Goal: Task Accomplishment & Management: Use online tool/utility

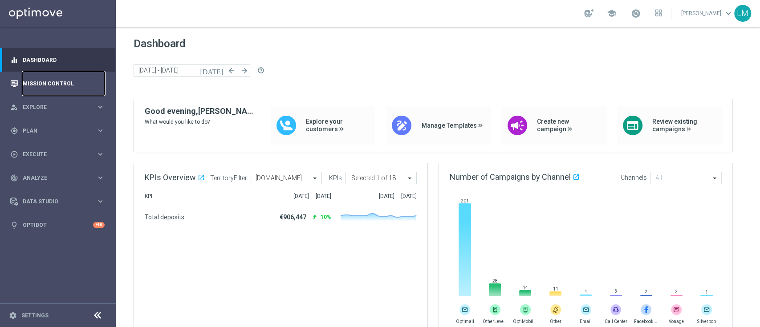
click at [50, 86] on link "Mission Control" at bounding box center [64, 84] width 82 height 24
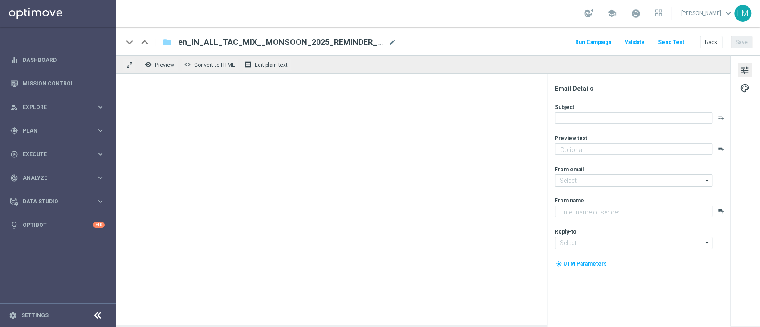
type textarea "Get drenched in deals!"
type textarea "Lottoland"
type input "mail@crm.lottoland.com"
type input "support-india@lottoland.asia"
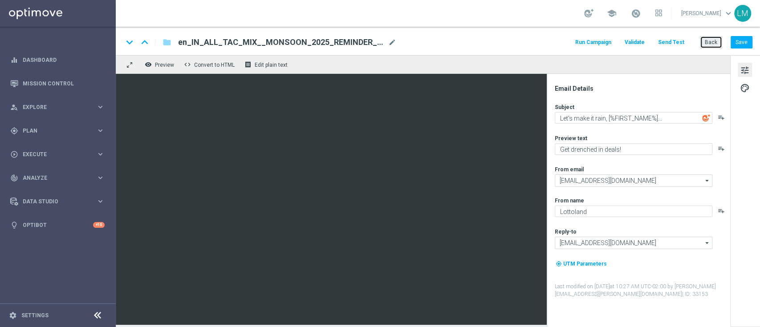
click at [708, 40] on button "Back" at bounding box center [711, 42] width 22 height 12
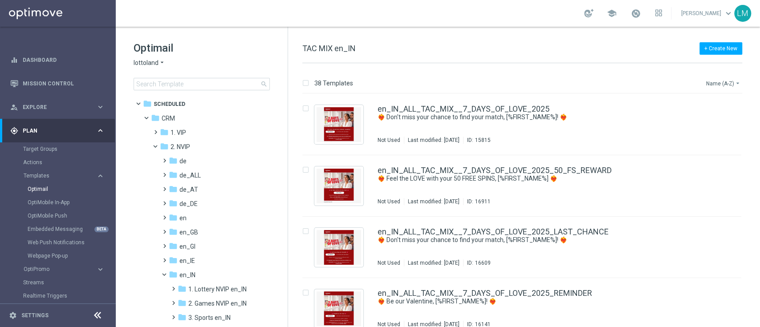
click at [720, 80] on button "Name (A-Z) arrow_drop_down" at bounding box center [723, 83] width 37 height 11
click at [705, 125] on span "Date Modified (Newest)" at bounding box center [708, 123] width 60 height 6
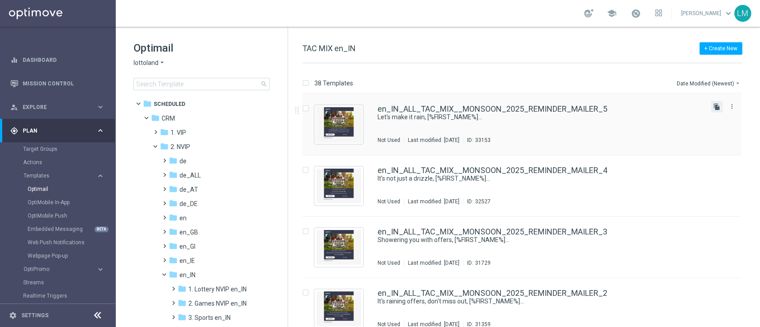
click at [714, 109] on icon "file_copy" at bounding box center [716, 106] width 7 height 7
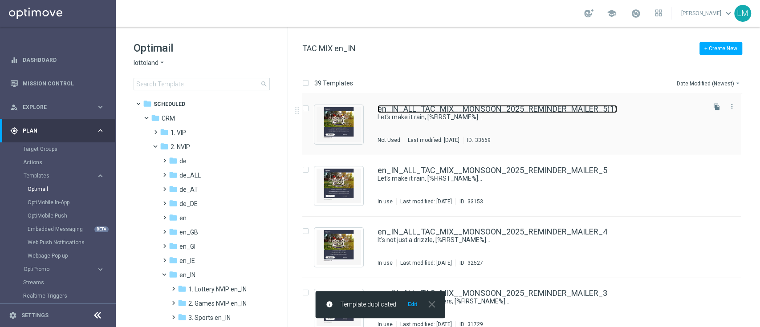
click at [461, 110] on link "en_IN_ALL_TAC_MIX__MONSOON_2025_REMINDER_MAILER_5(1)" at bounding box center [498, 109] width 240 height 8
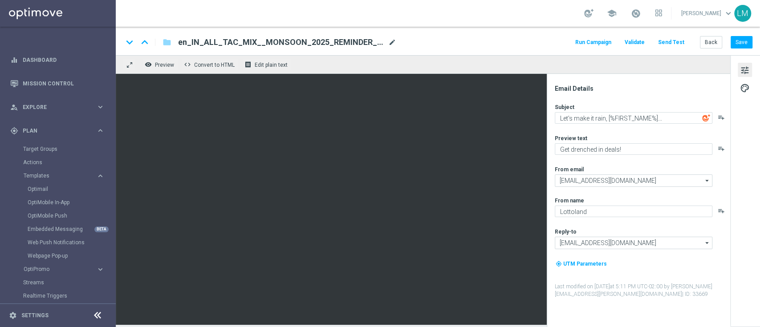
click at [391, 45] on span "mode_edit" at bounding box center [392, 42] width 8 height 8
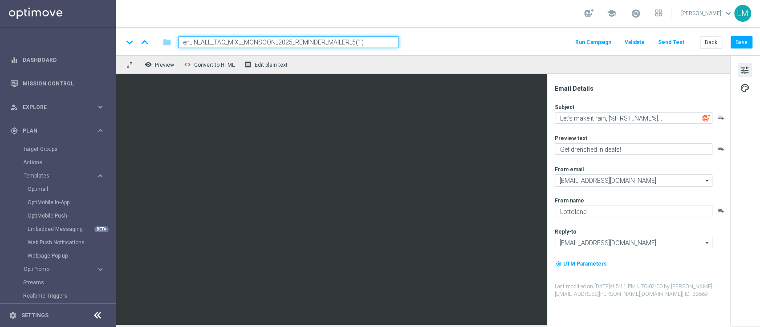
paste input "6"
type input "en_IN_ALL_TAC_MIX__MONSOON_2025_REMINDER_MAILER_6"
click at [402, 61] on div "remove_red_eye Preview code Convert to HTML receipt Edit plain text" at bounding box center [423, 64] width 615 height 19
click at [379, 39] on input "en_IN_ALL_TAC_MIX__MONSOON_2025_REMINDER_MAILER_6" at bounding box center [288, 43] width 221 height 12
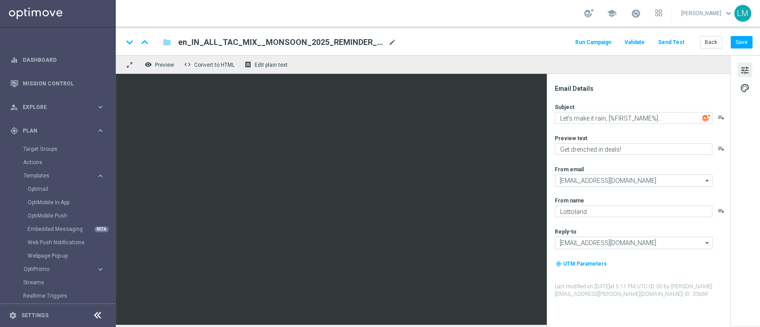
click at [386, 59] on div "remove_red_eye Preview code Convert to HTML receipt Edit plain text" at bounding box center [423, 64] width 615 height 19
click at [739, 42] on button "Save" at bounding box center [742, 42] width 22 height 12
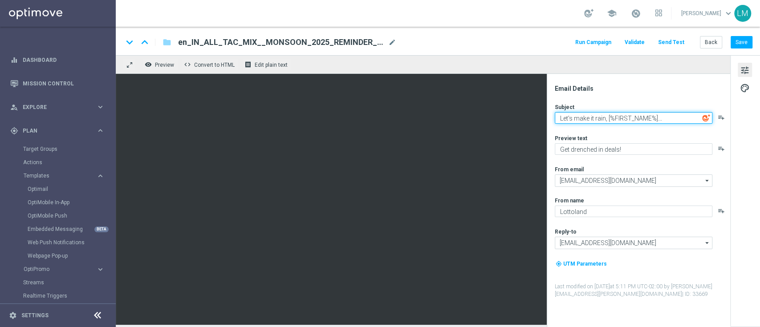
click at [595, 123] on textarea "Let's make it rain, [%FIRST_NAME%]..." at bounding box center [634, 118] width 158 height 12
paste textarea "A downpour of offers for you to enjoy"
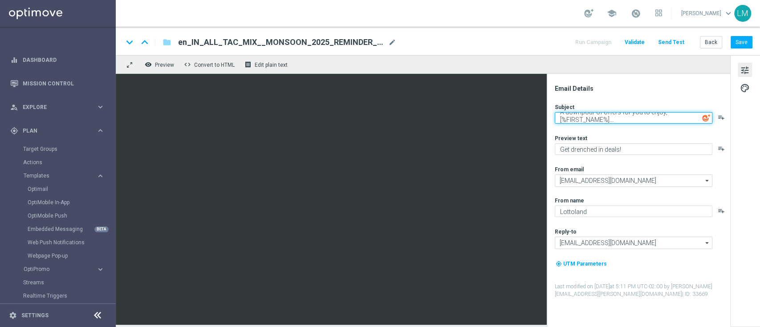
type textarea "A downpour of offers for you to enjoy, [%FIRST_NAME%]..."
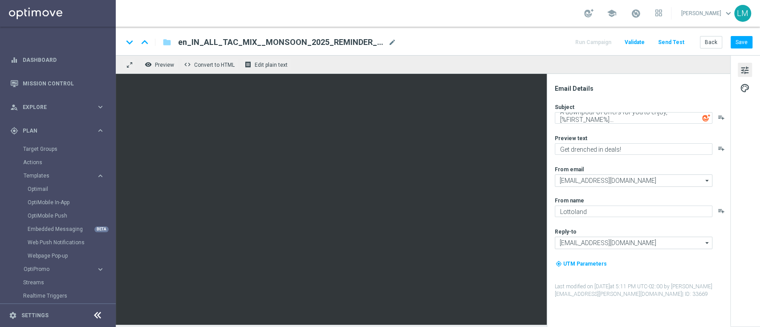
click at [635, 140] on div "Preview text" at bounding box center [642, 137] width 175 height 7
